Goal: Task Accomplishment & Management: Manage account settings

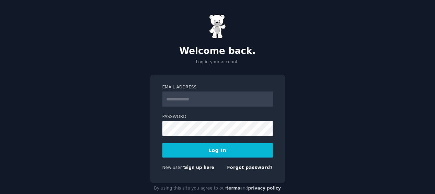
type input "**********"
click at [216, 149] on button "Log In" at bounding box center [217, 150] width 111 height 14
